Goal: Information Seeking & Learning: Check status

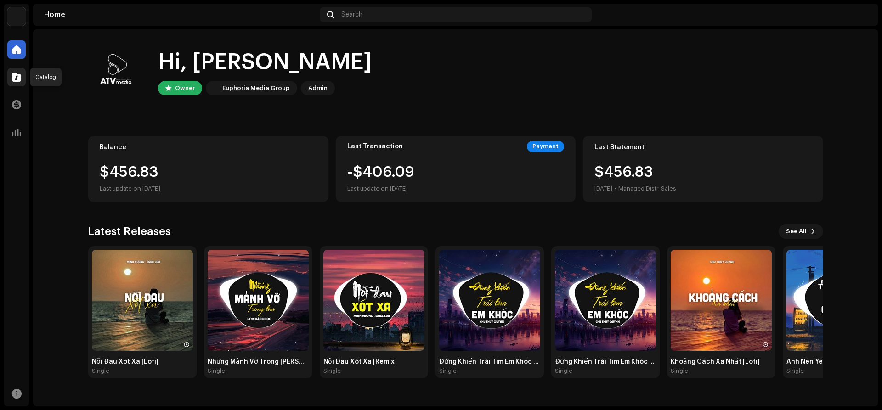
click at [18, 81] on span at bounding box center [16, 76] width 9 height 7
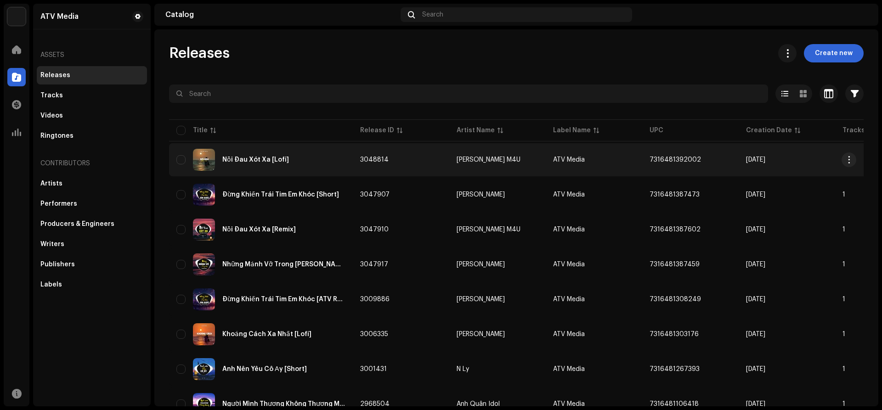
click at [276, 161] on div "Nỗi Đau Xót Xa [Lofi]" at bounding box center [255, 160] width 67 height 6
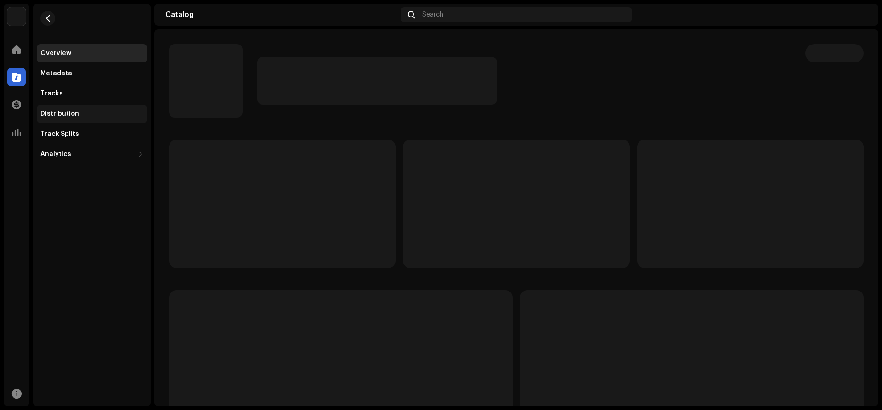
click at [74, 108] on div "Distribution" at bounding box center [92, 114] width 110 height 18
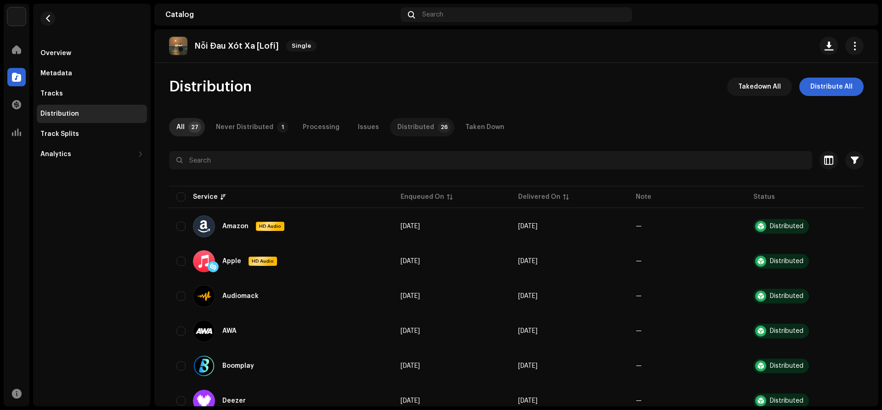
click at [412, 123] on div "Distributed" at bounding box center [415, 127] width 37 height 18
drag, startPoint x: 878, startPoint y: 83, endPoint x: 848, endPoint y: 221, distance: 141.9
click at [881, 399] on div "ATV Media Home Catalog Transactions Analytics Resources Overview Metadata Track…" at bounding box center [441, 205] width 882 height 410
click at [227, 127] on div "Never Distributed" at bounding box center [244, 127] width 57 height 18
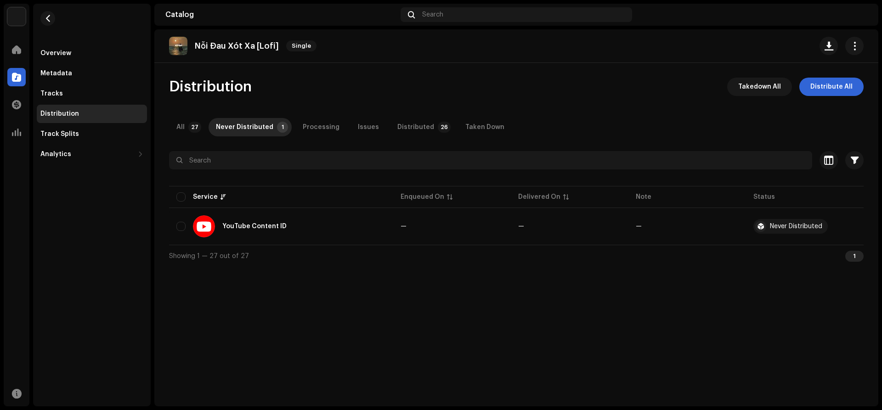
click at [42, 23] on re-m-nav-back at bounding box center [48, 24] width 22 height 40
click at [46, 20] on span "button" at bounding box center [48, 18] width 7 height 7
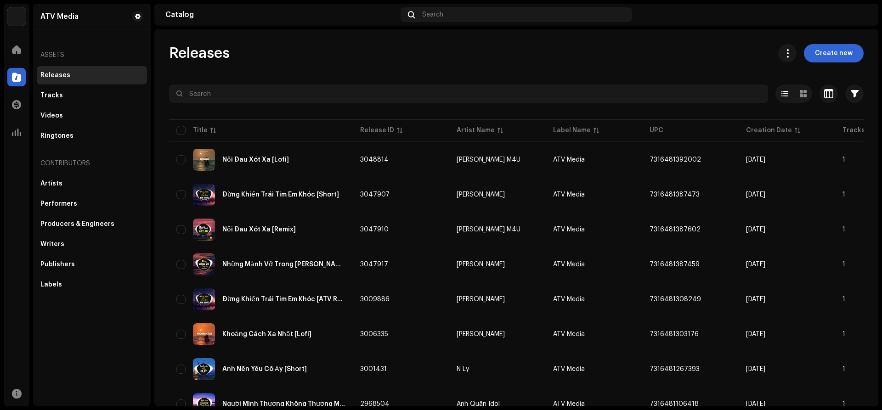
drag, startPoint x: 871, startPoint y: 99, endPoint x: 872, endPoint y: 119, distance: 20.7
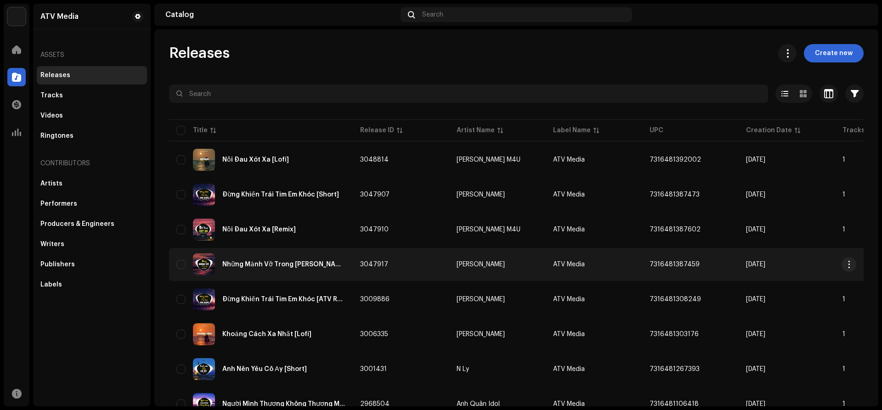
click at [285, 270] on div "Những Mảnh Vỡ Trong [PERSON_NAME] [Remix]" at bounding box center [260, 264] width 169 height 22
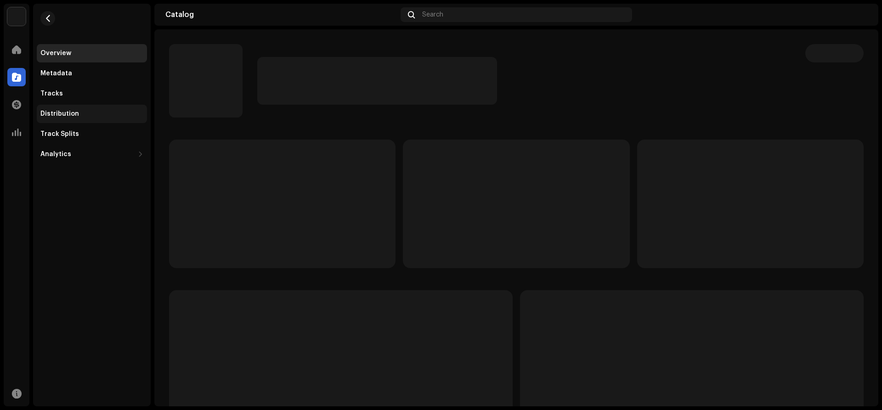
click at [69, 117] on div "Distribution" at bounding box center [59, 113] width 39 height 7
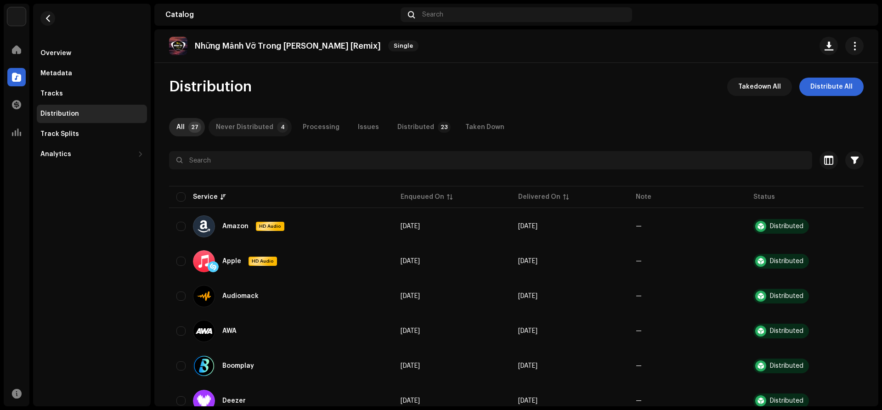
click at [235, 127] on div "Never Distributed" at bounding box center [244, 127] width 57 height 18
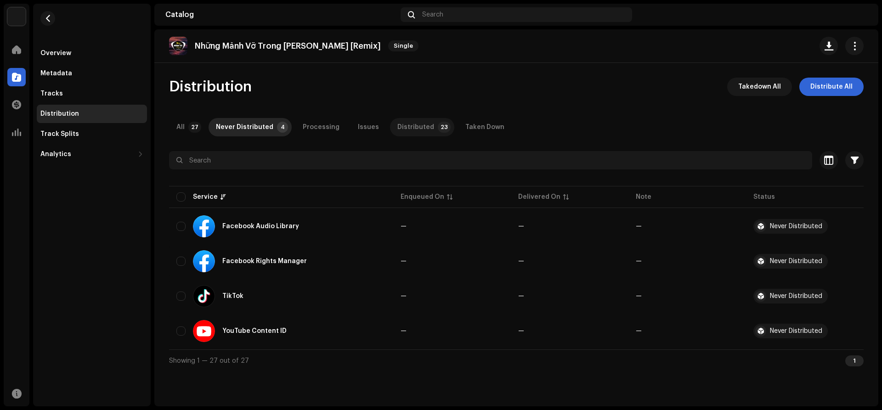
click at [405, 131] on div "Distributed" at bounding box center [415, 127] width 37 height 18
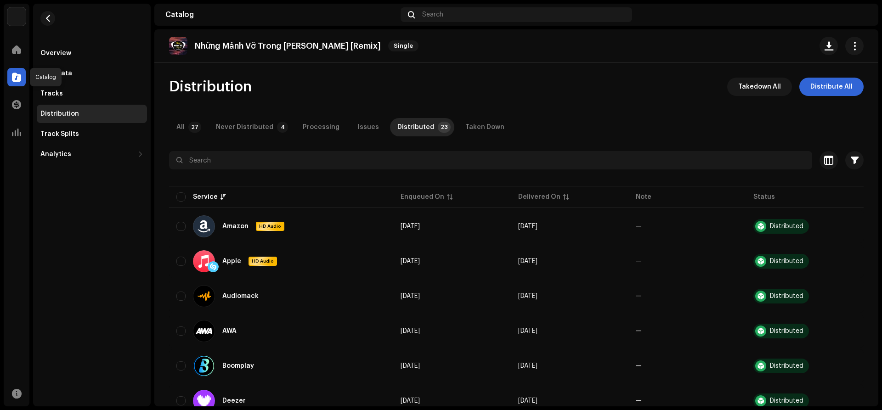
click at [13, 82] on div at bounding box center [16, 77] width 18 height 18
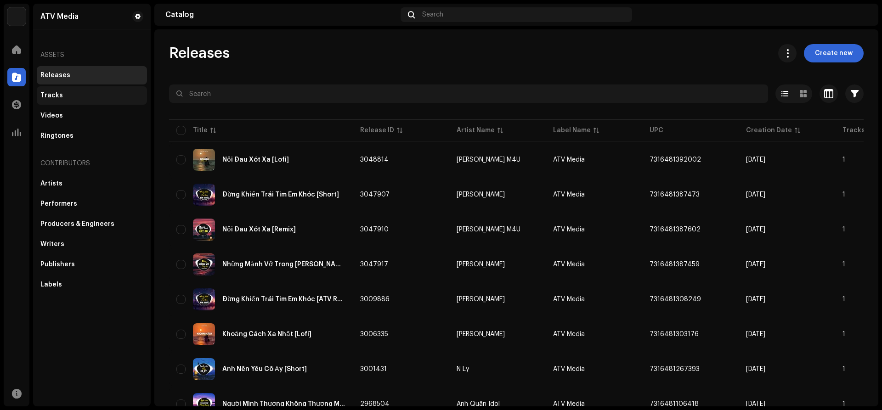
click at [68, 95] on div "Tracks" at bounding box center [91, 95] width 103 height 7
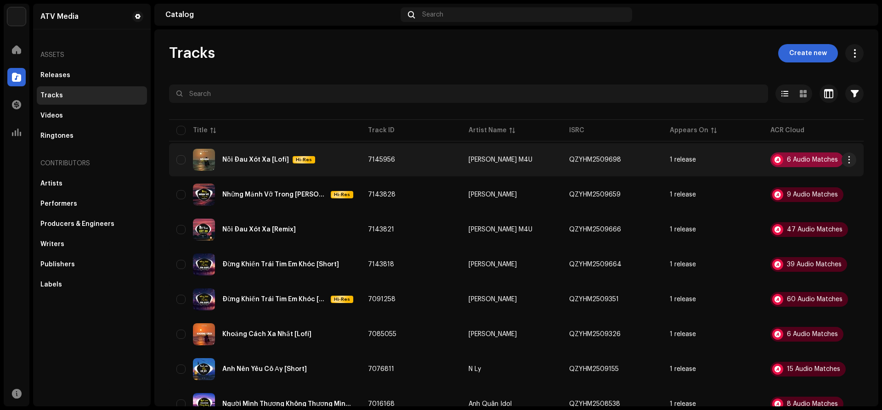
click at [838, 162] on div "6 Audio Matches" at bounding box center [806, 159] width 73 height 15
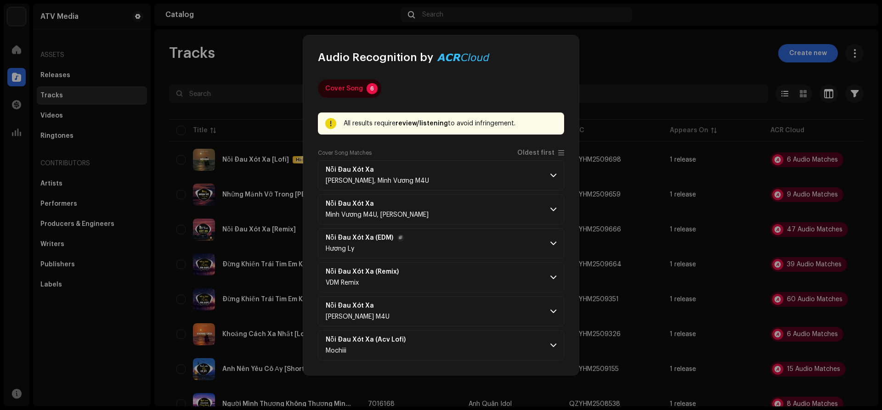
click at [470, 239] on p-accordion-header "Nỗi Đau Xót Xa (EDM) [PERSON_NAME]" at bounding box center [441, 243] width 246 height 30
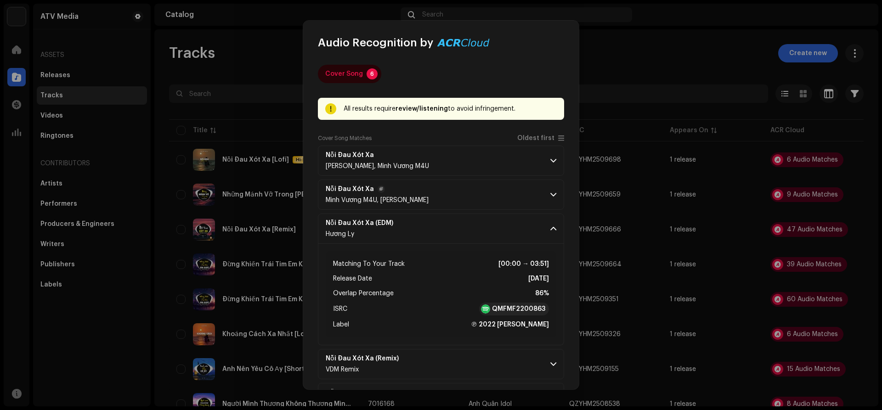
click at [493, 203] on p-accordion-header "Nỗi Đau Xót [PERSON_NAME] M4U, [PERSON_NAME]" at bounding box center [441, 195] width 246 height 30
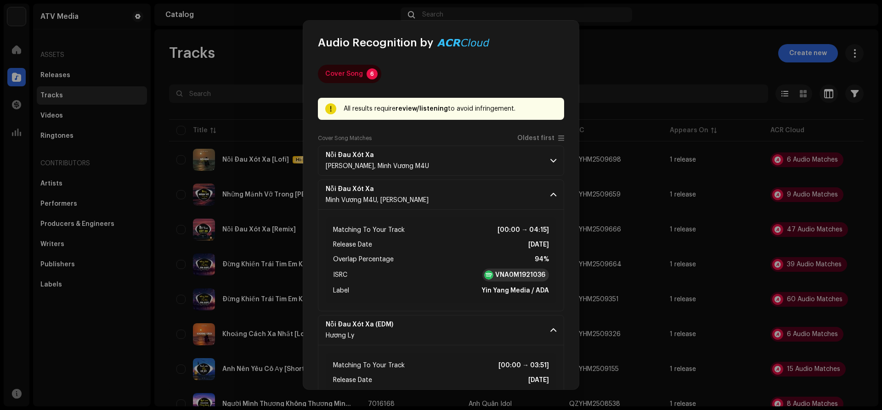
click at [506, 276] on strong "VNA0M1921036" at bounding box center [520, 274] width 50 height 9
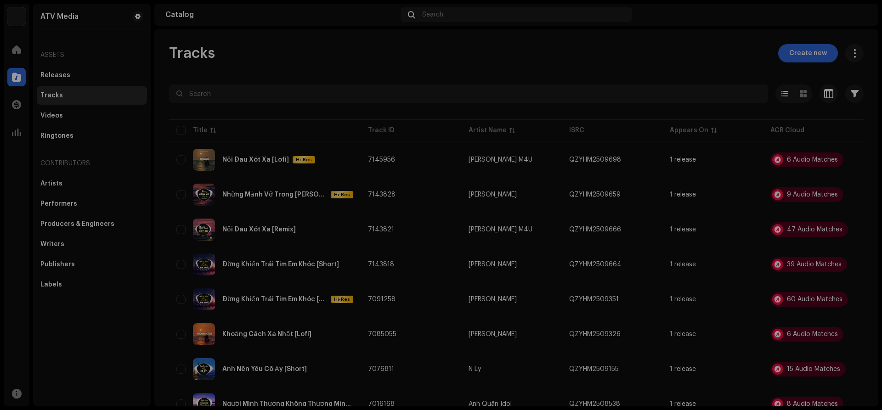
click at [652, 57] on div "Audio Recognition by Cover Song 6 All results require review/listening to avoid…" at bounding box center [441, 205] width 882 height 410
